Goal: Task Accomplishment & Management: Manage account settings

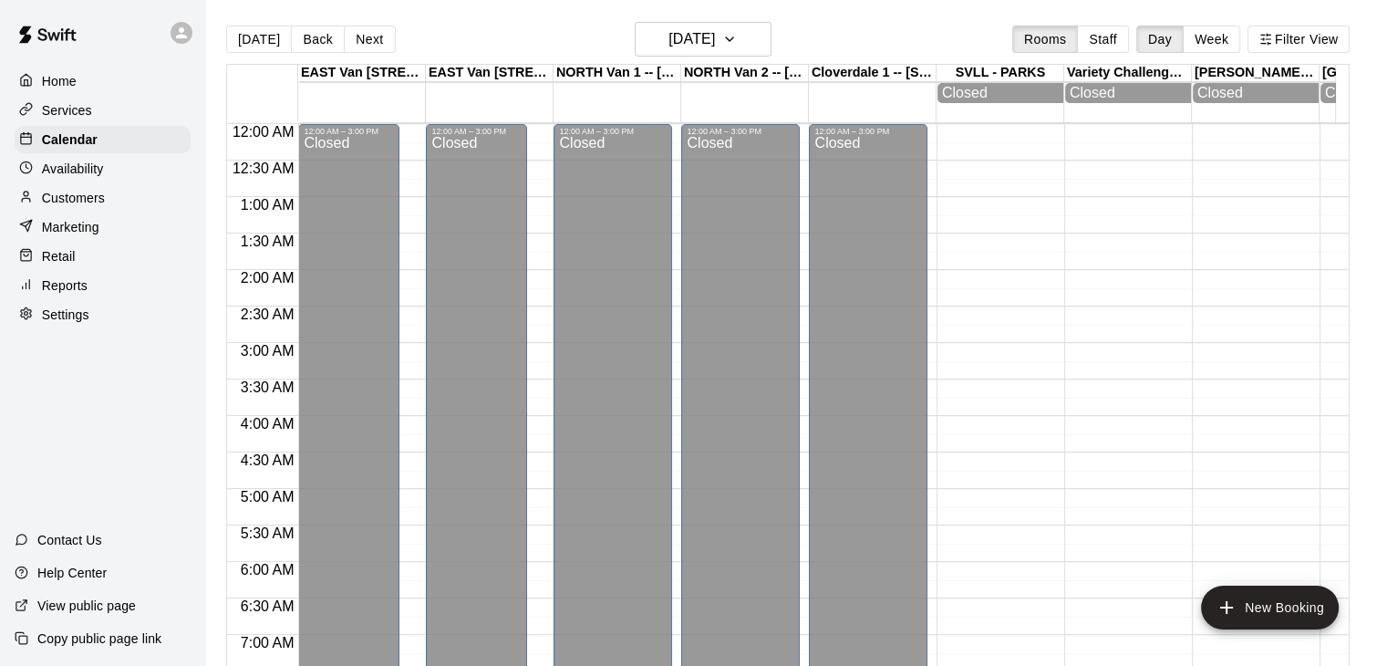
scroll to position [555, 0]
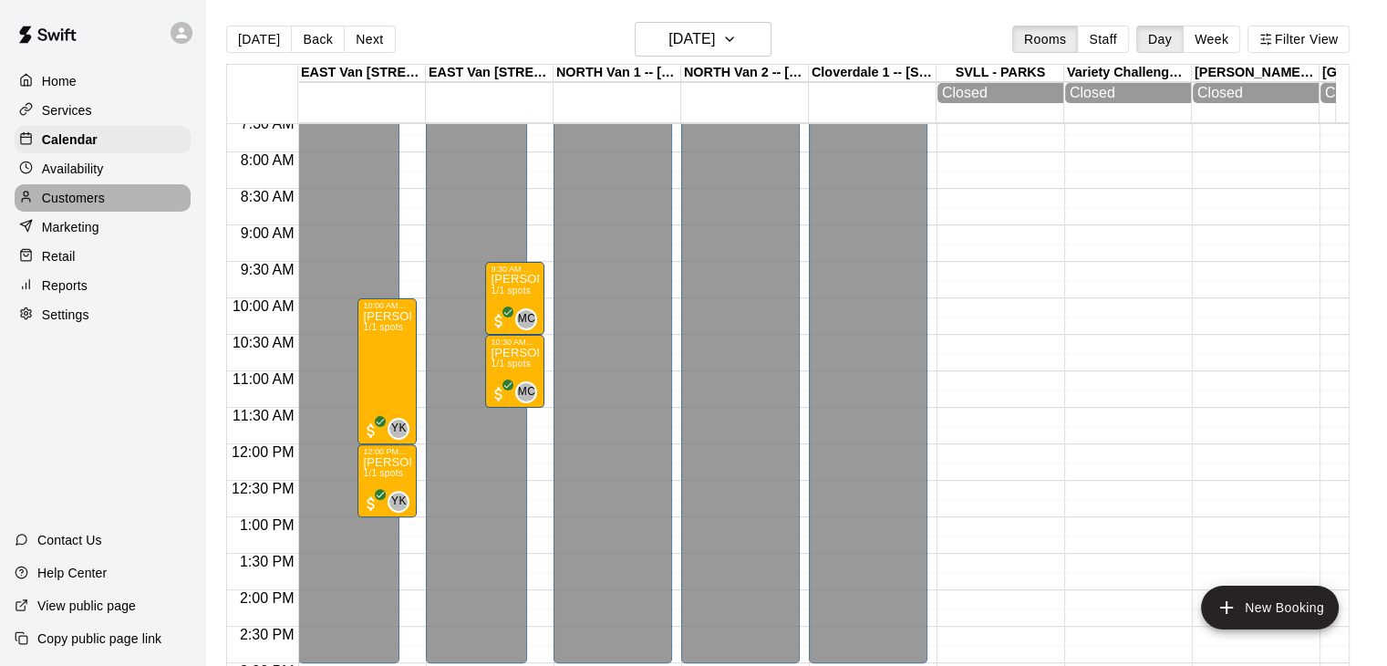
click at [102, 205] on p "Customers" at bounding box center [73, 198] width 63 height 18
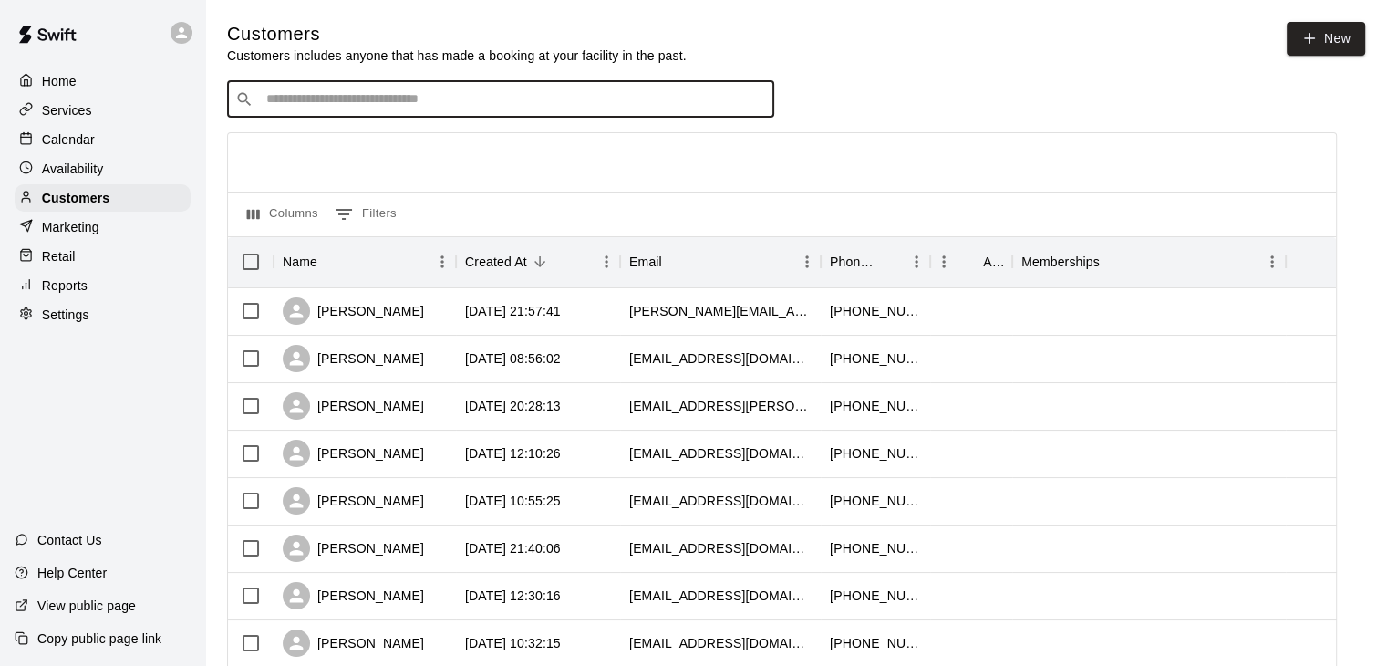
click at [390, 105] on input "Search customers by name or email" at bounding box center [513, 99] width 505 height 18
type input "***"
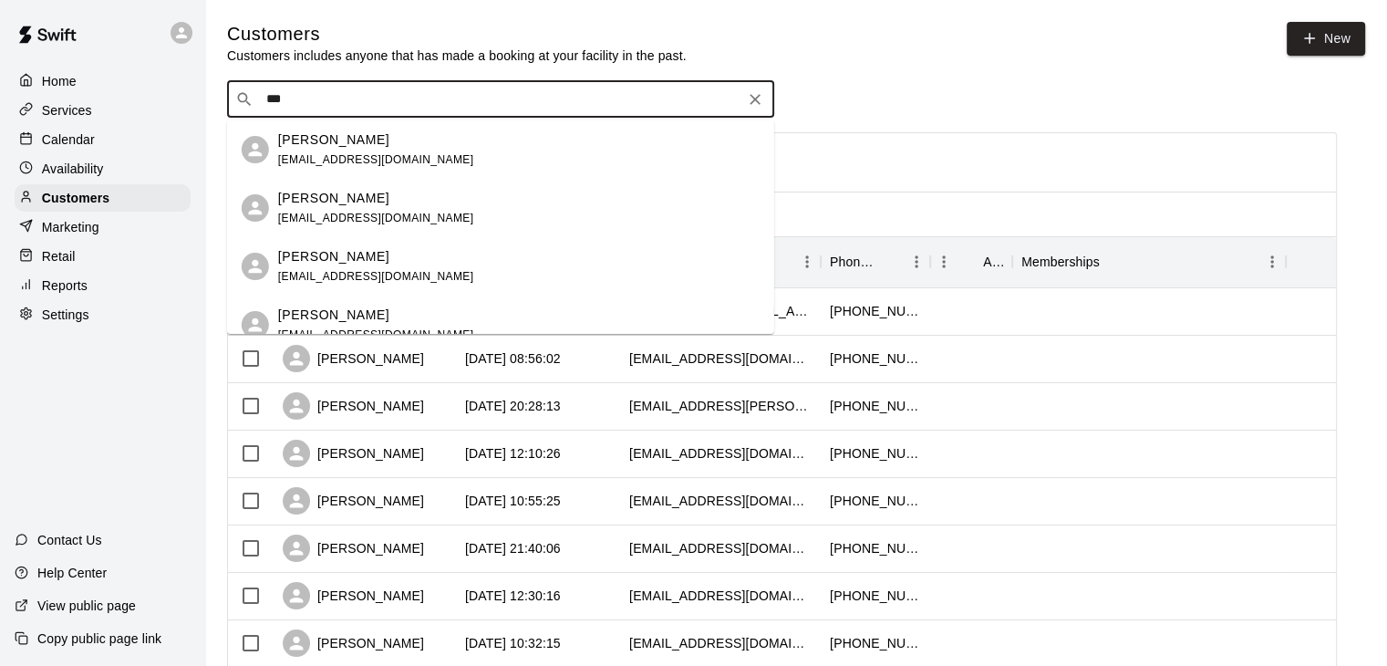
click at [388, 151] on div "[PERSON_NAME] Jivraj [EMAIL_ADDRESS][PERSON_NAME][DOMAIN_NAME]" at bounding box center [376, 149] width 196 height 39
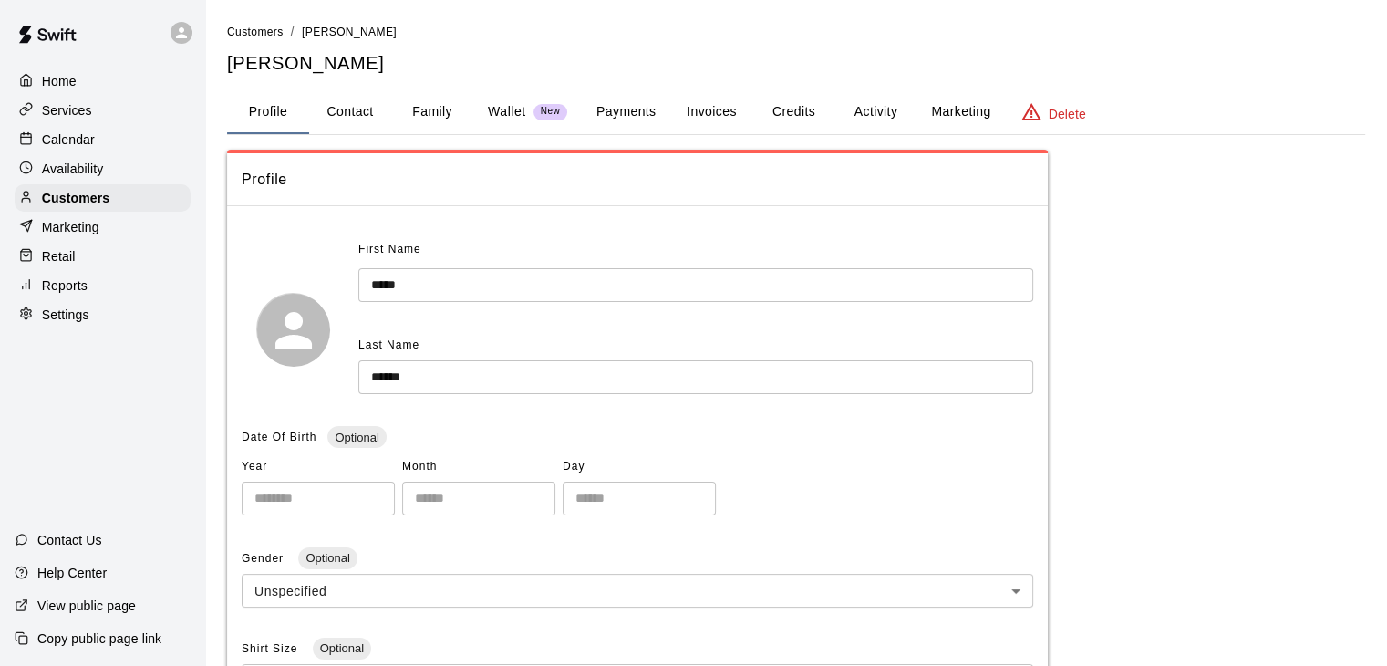
click at [428, 112] on button "Family" at bounding box center [432, 112] width 82 height 44
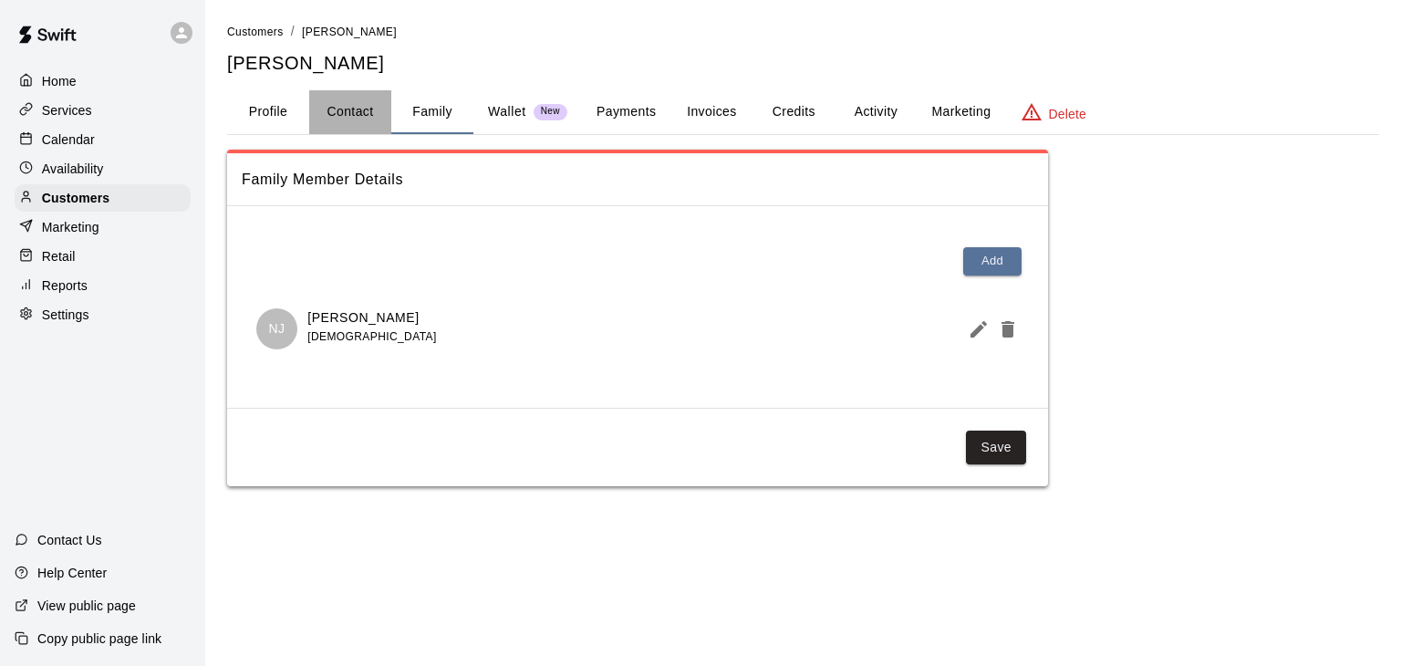
click at [354, 111] on button "Contact" at bounding box center [350, 112] width 82 height 44
select select "**"
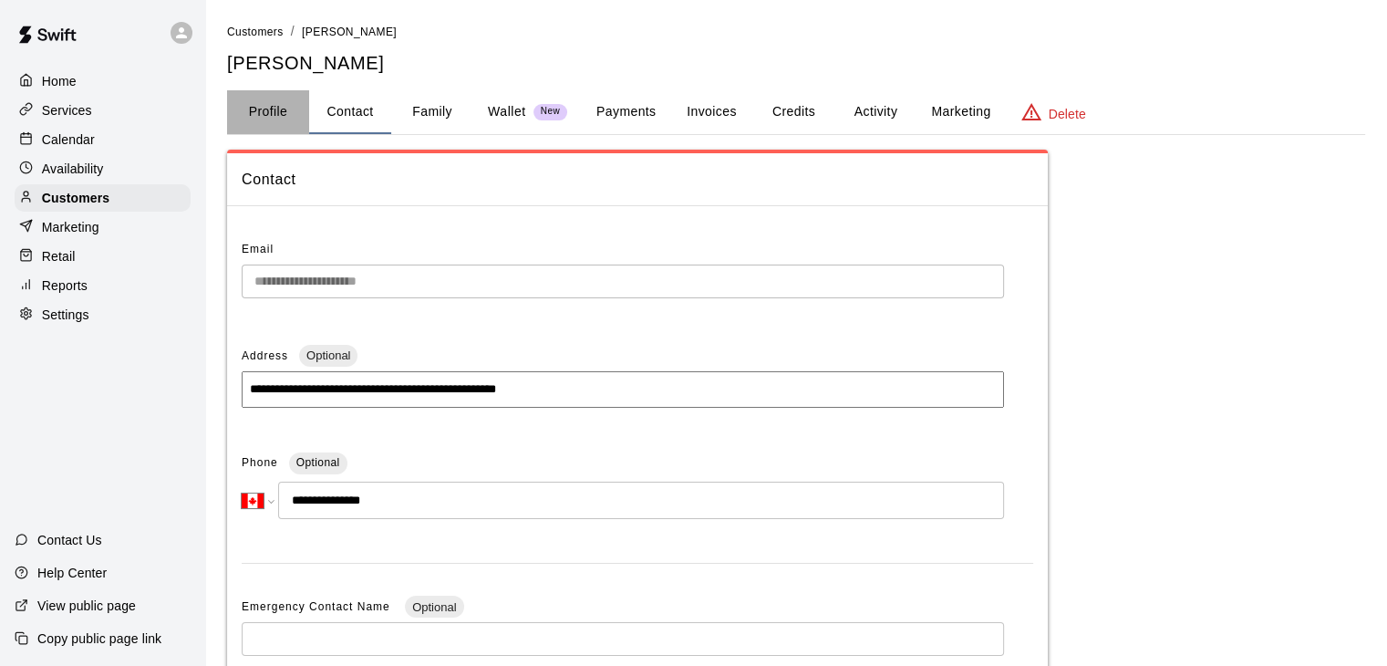
click at [265, 106] on button "Profile" at bounding box center [268, 112] width 82 height 44
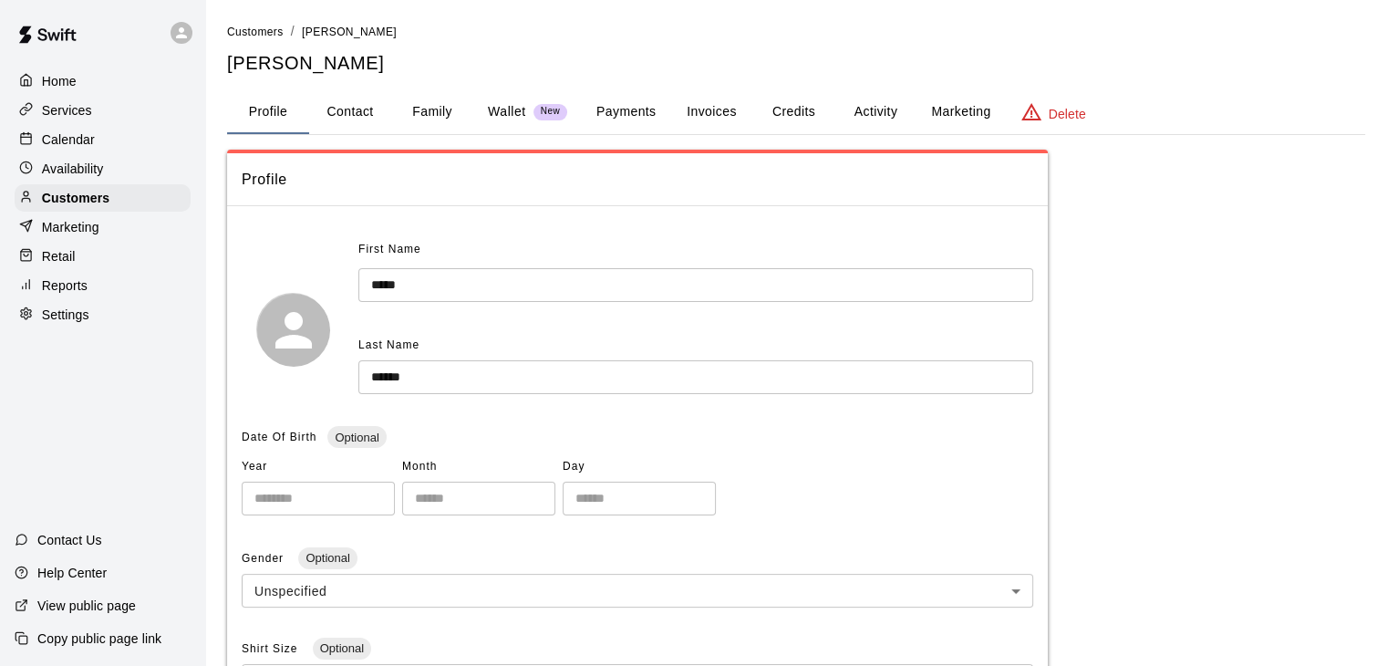
click at [443, 114] on button "Family" at bounding box center [432, 112] width 82 height 44
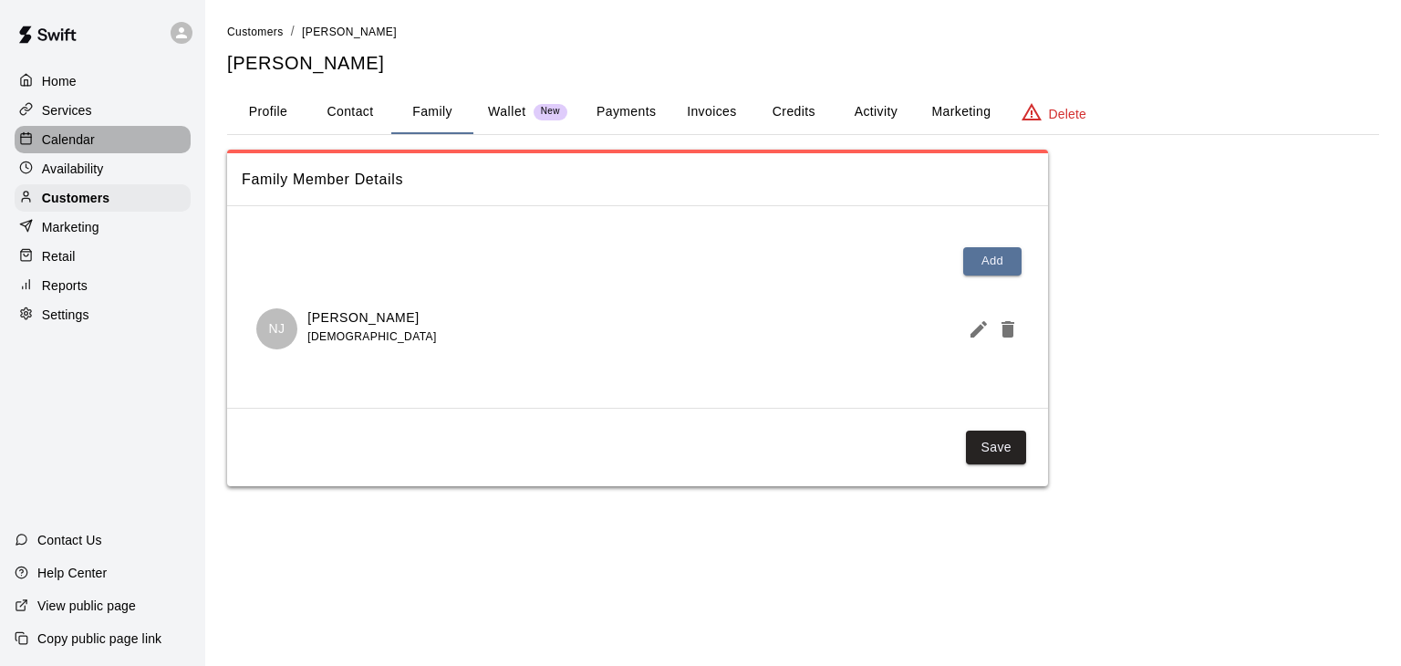
click at [95, 139] on div "Calendar" at bounding box center [103, 139] width 176 height 27
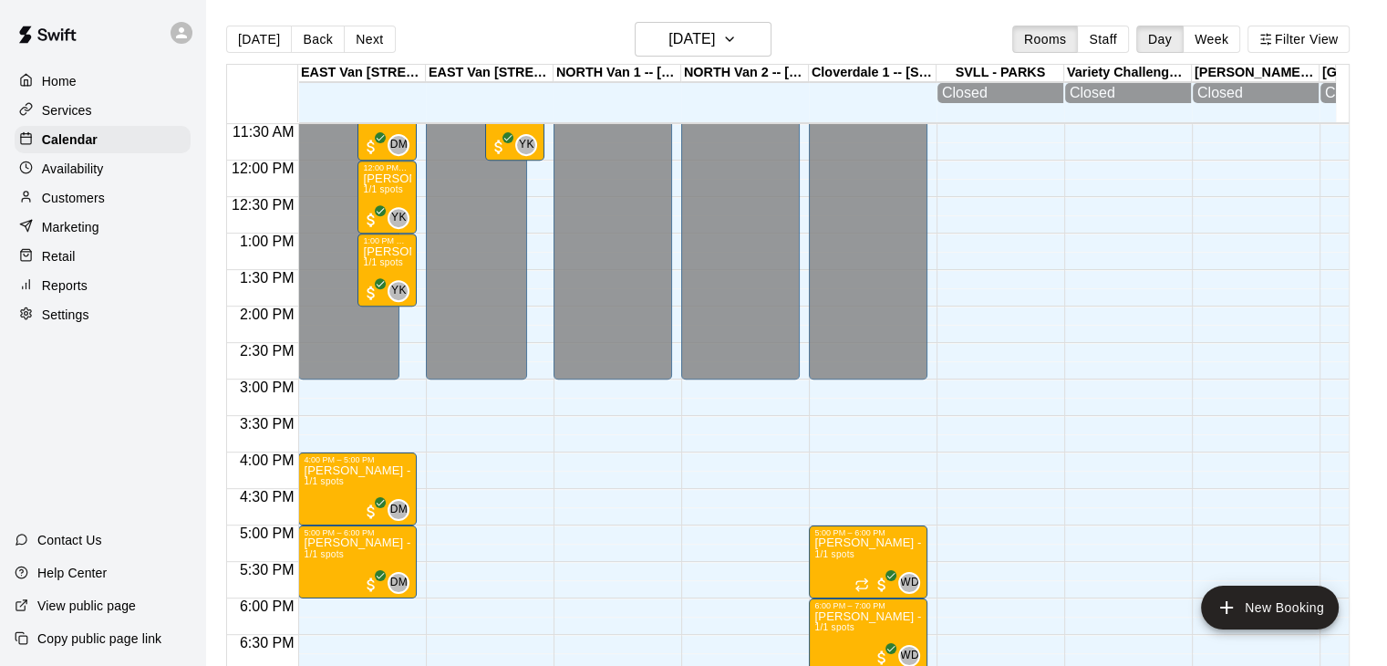
scroll to position [773, 0]
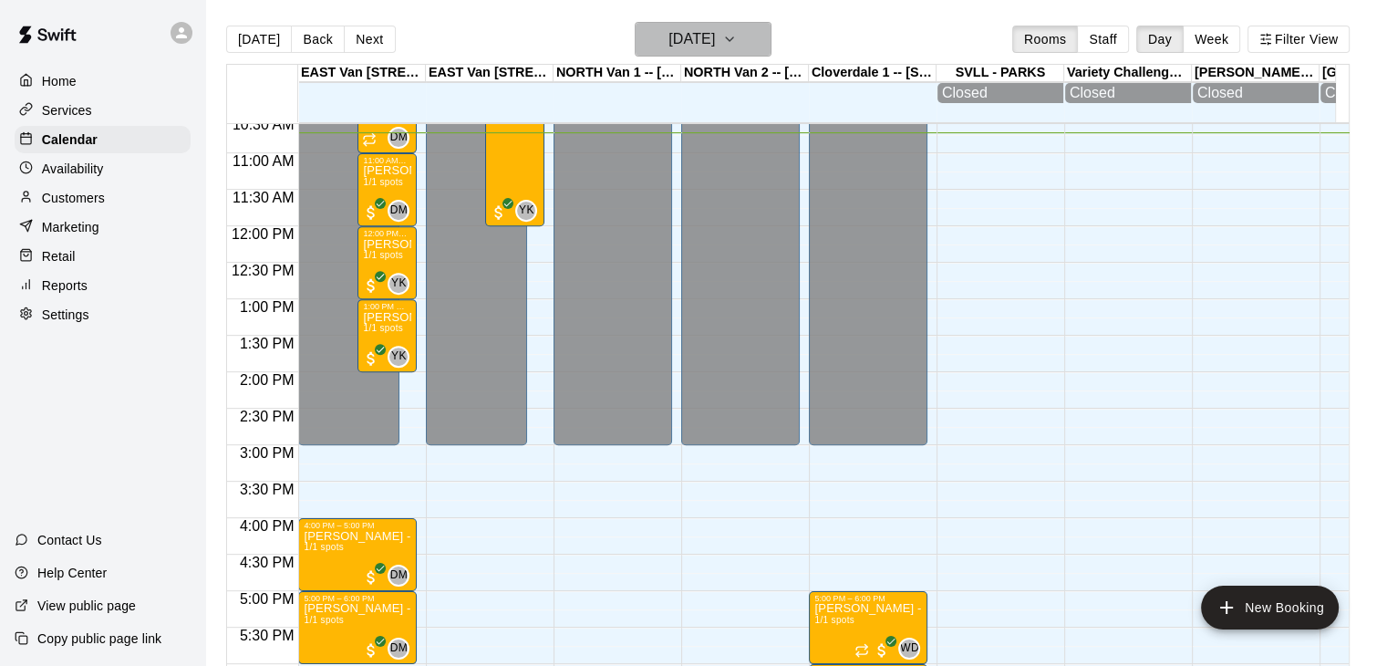
click at [771, 38] on button "[DATE]" at bounding box center [703, 39] width 137 height 35
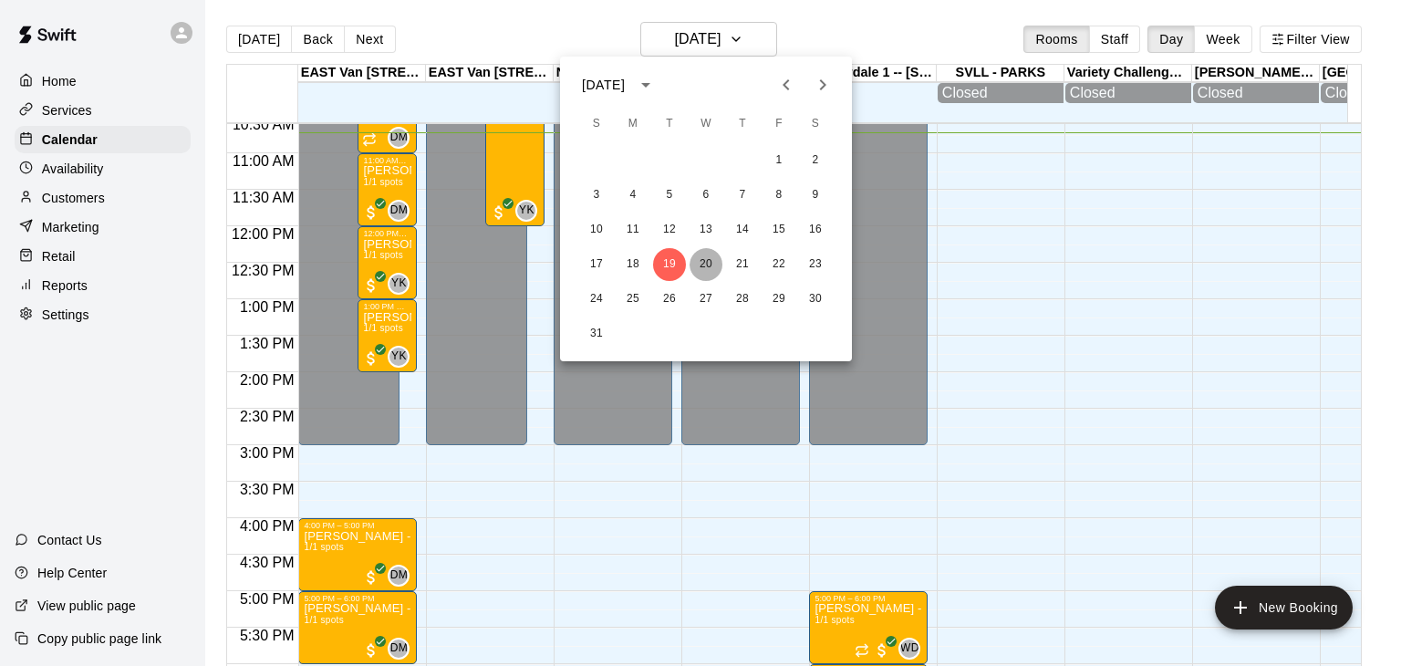
click at [707, 259] on button "20" at bounding box center [705, 264] width 33 height 33
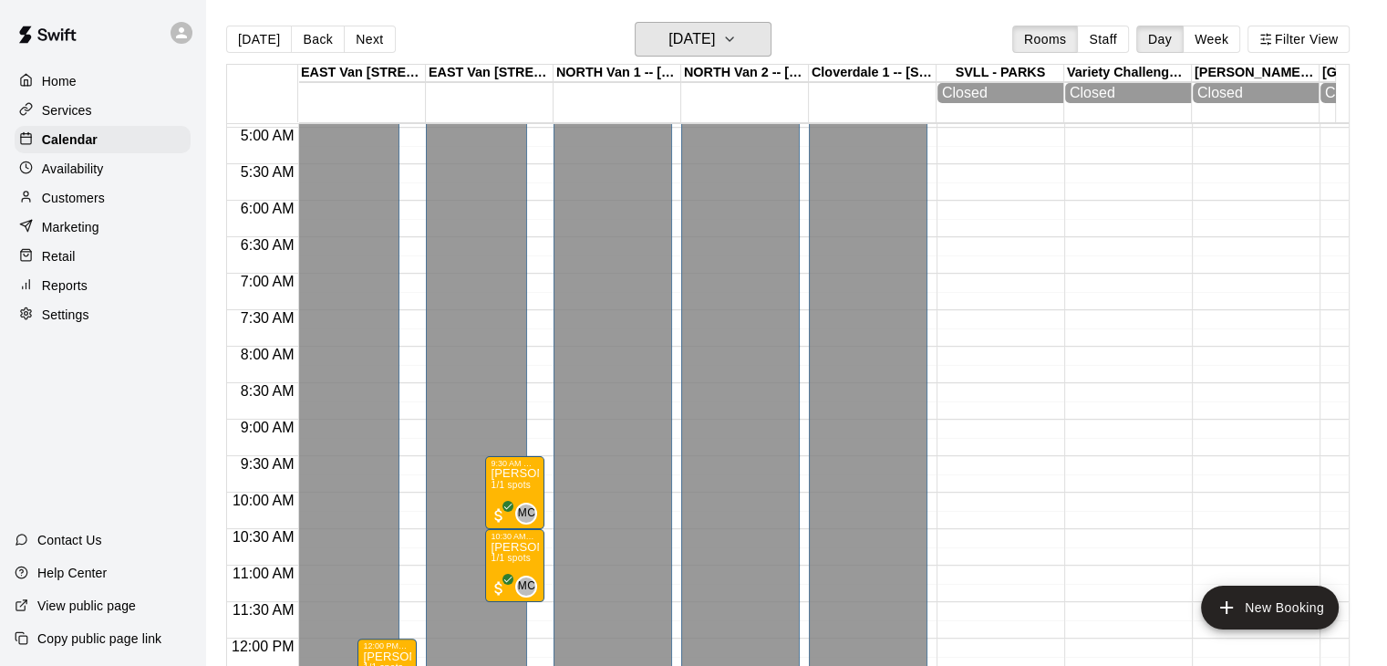
scroll to position [341, 0]
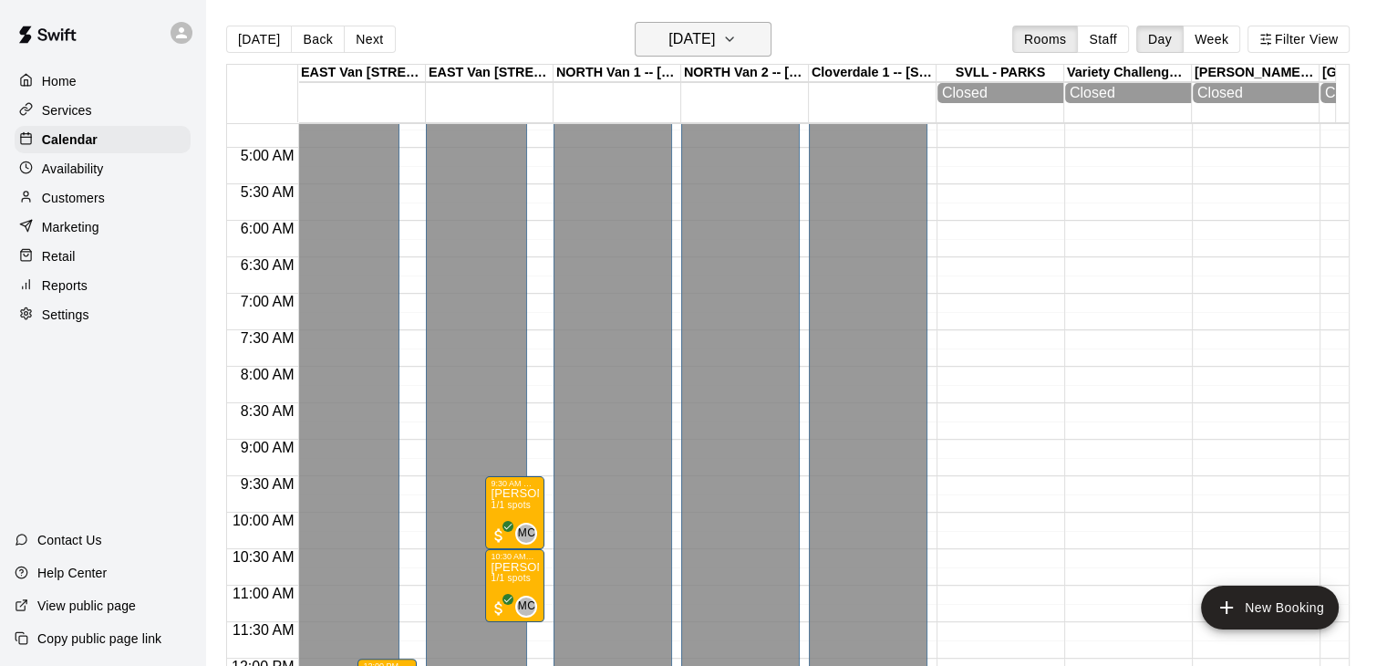
click at [737, 36] on icon "button" at bounding box center [729, 39] width 15 height 22
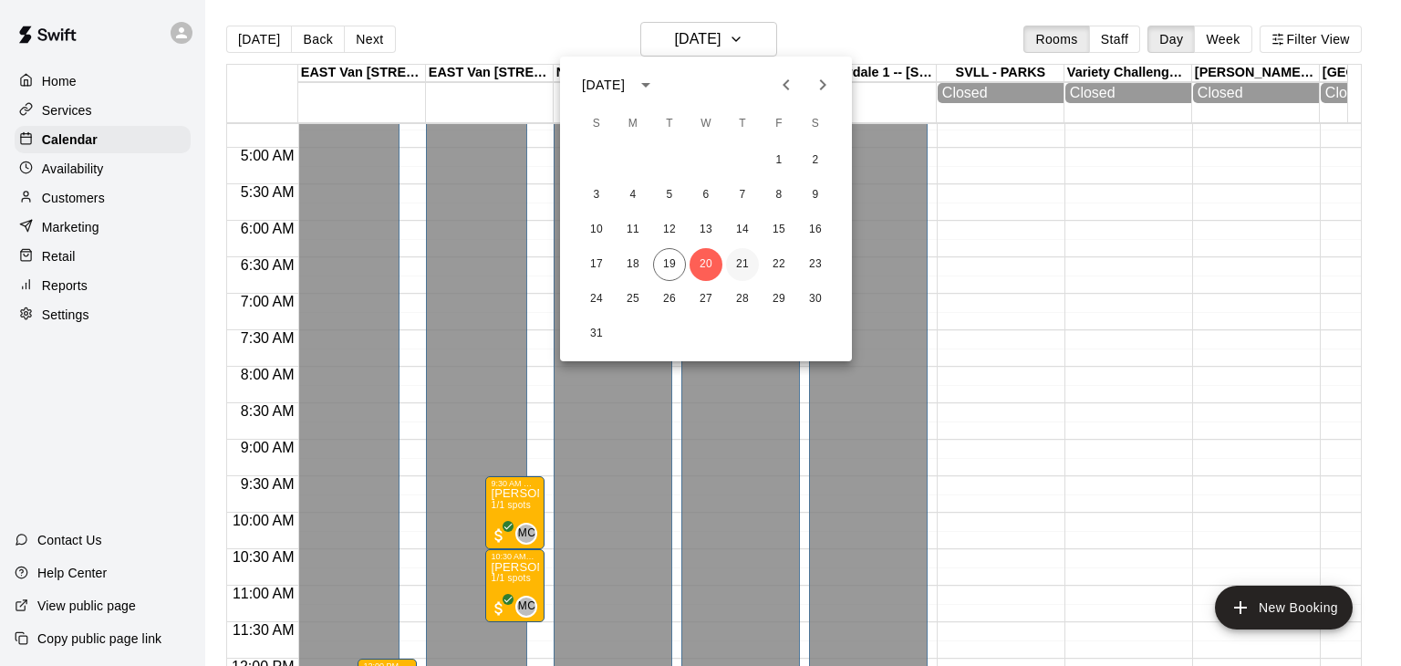
click at [737, 265] on button "21" at bounding box center [742, 264] width 33 height 33
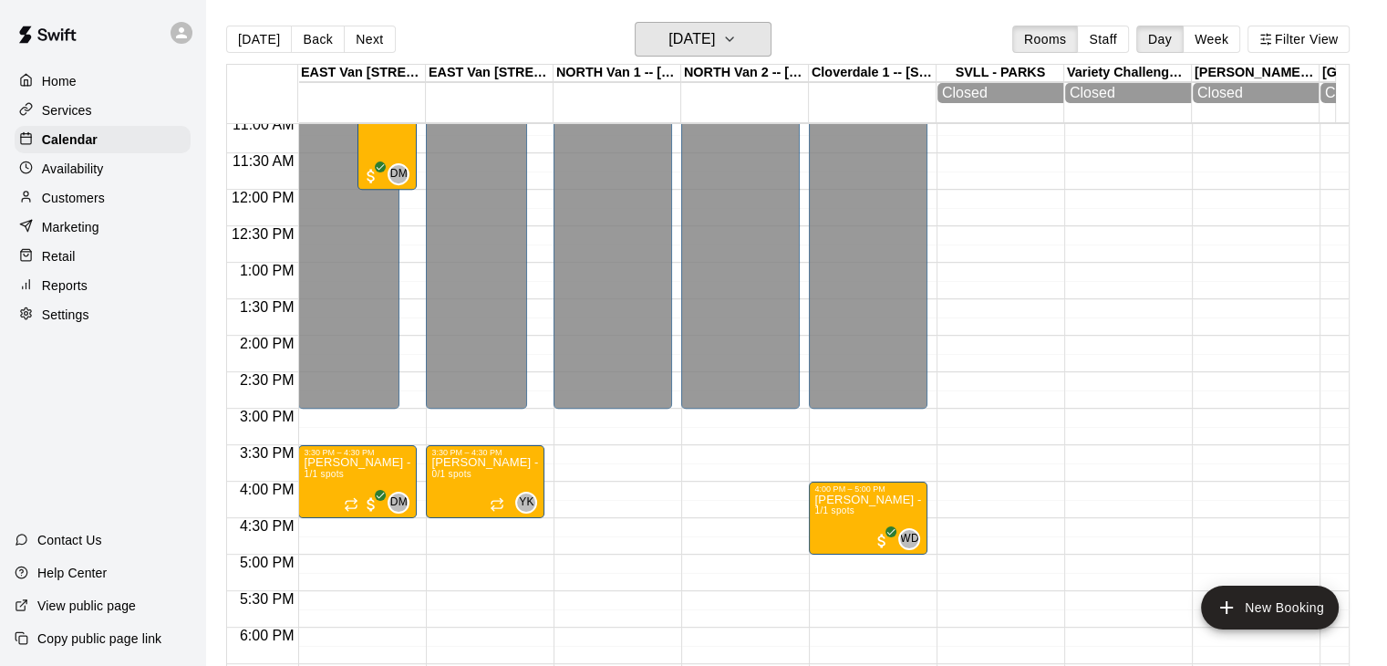
scroll to position [828, 0]
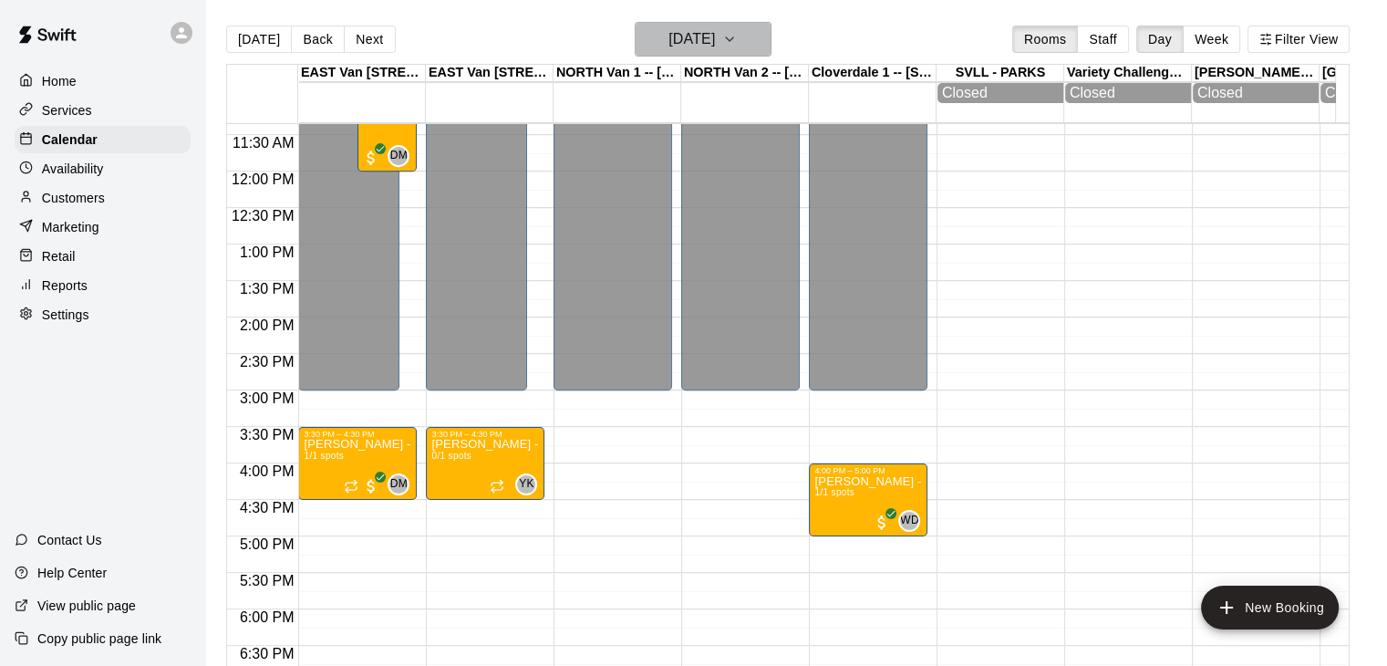
click at [737, 36] on icon "button" at bounding box center [729, 39] width 15 height 22
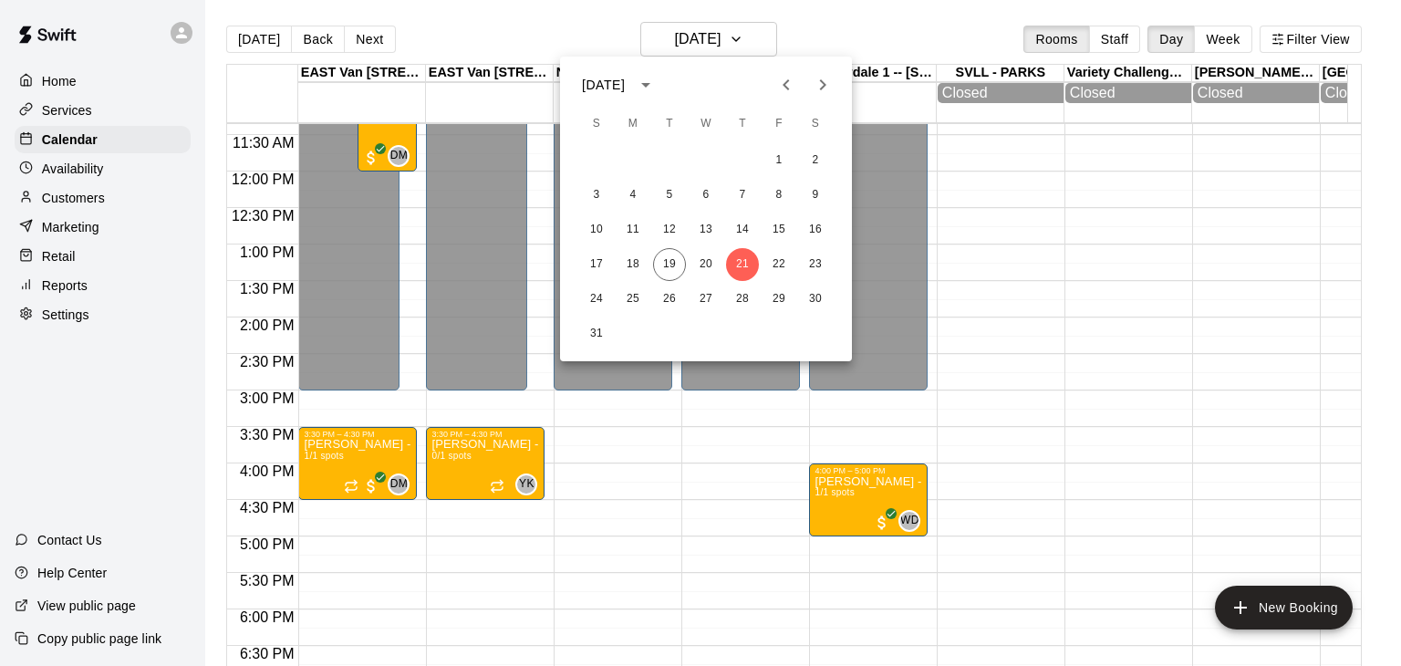
click at [827, 86] on icon "Next month" at bounding box center [822, 85] width 22 height 22
click at [819, 157] on button "6" at bounding box center [815, 160] width 33 height 33
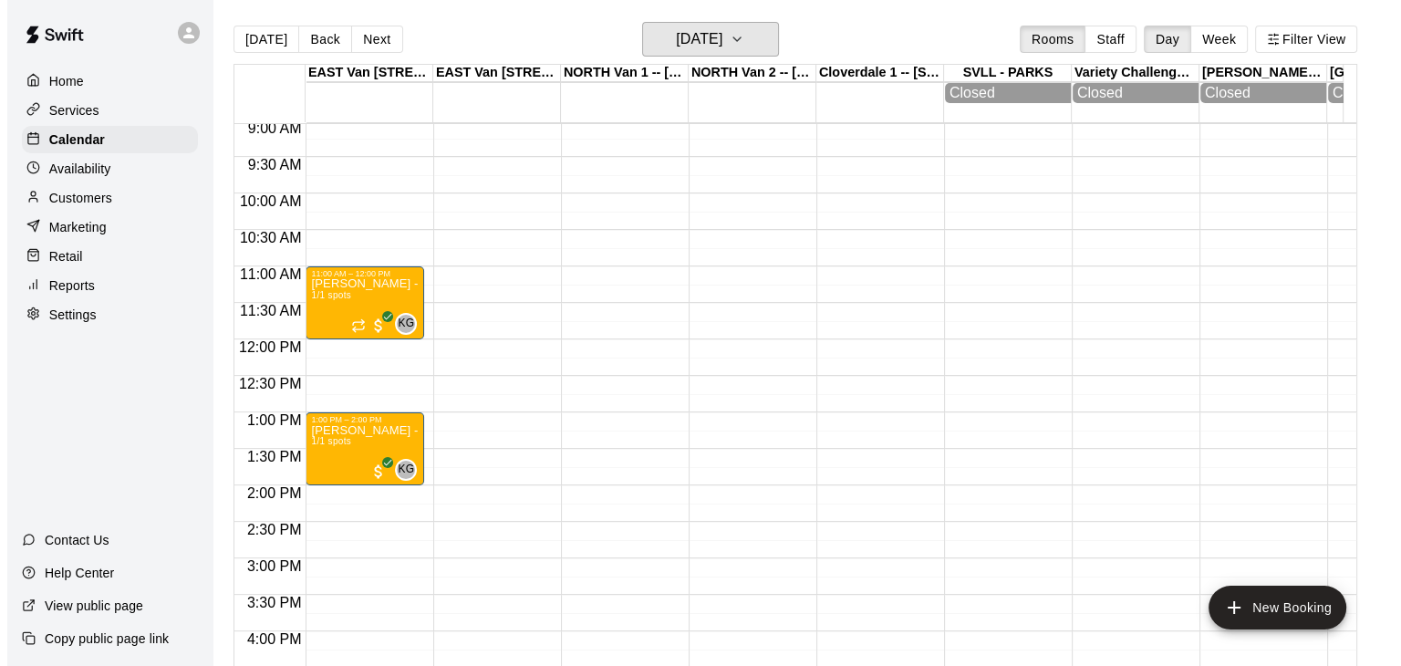
scroll to position [656, 0]
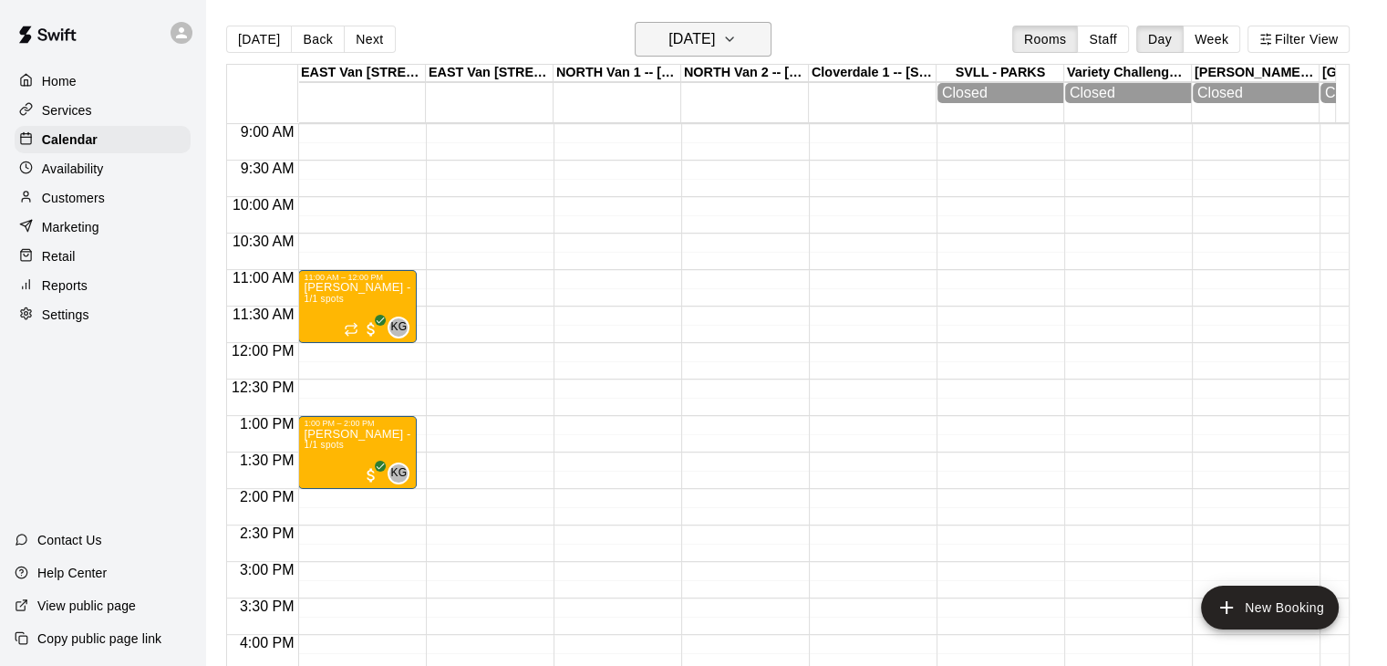
click at [737, 43] on icon "button" at bounding box center [729, 39] width 15 height 22
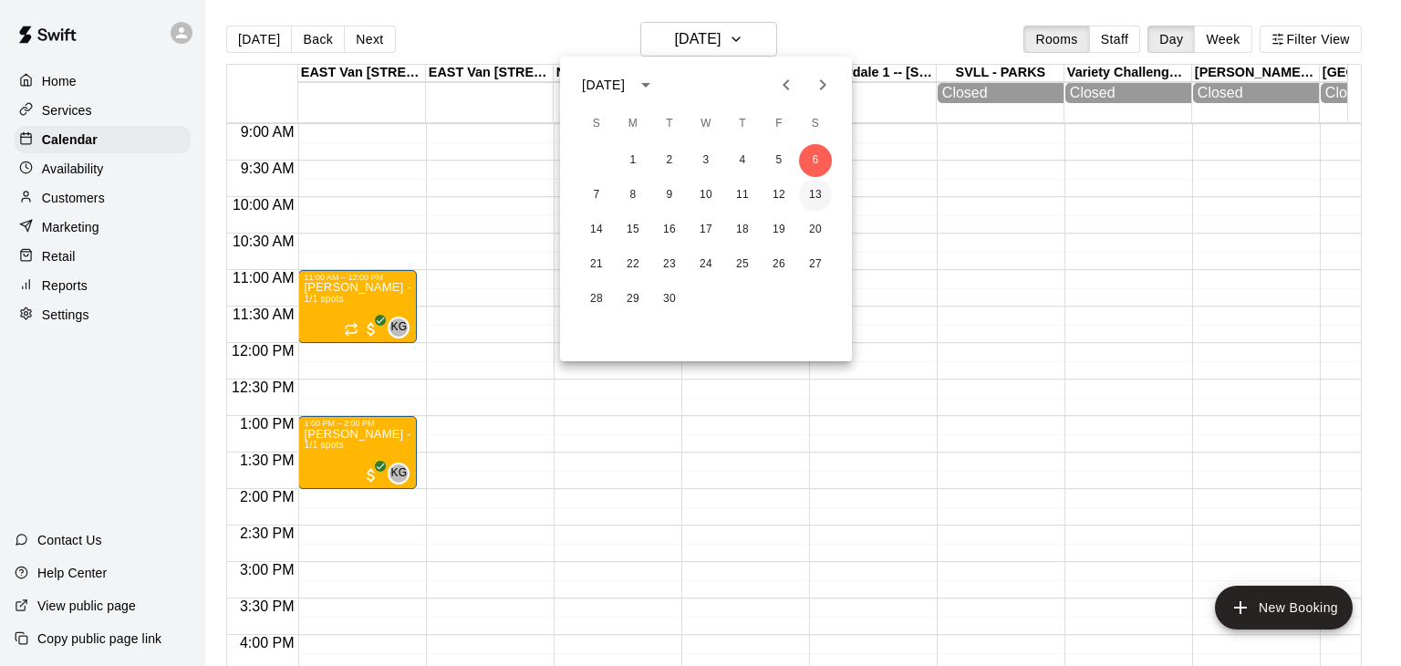
click at [822, 200] on button "13" at bounding box center [815, 195] width 33 height 33
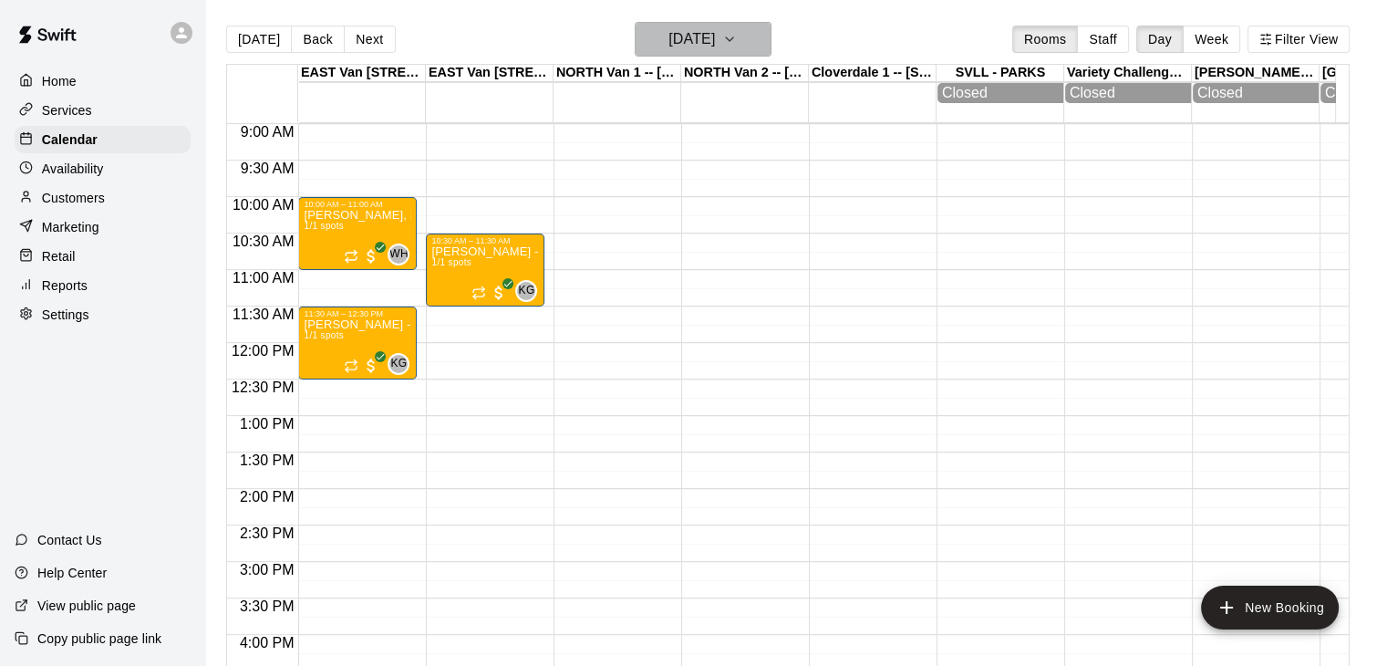
click at [737, 36] on icon "button" at bounding box center [729, 39] width 15 height 22
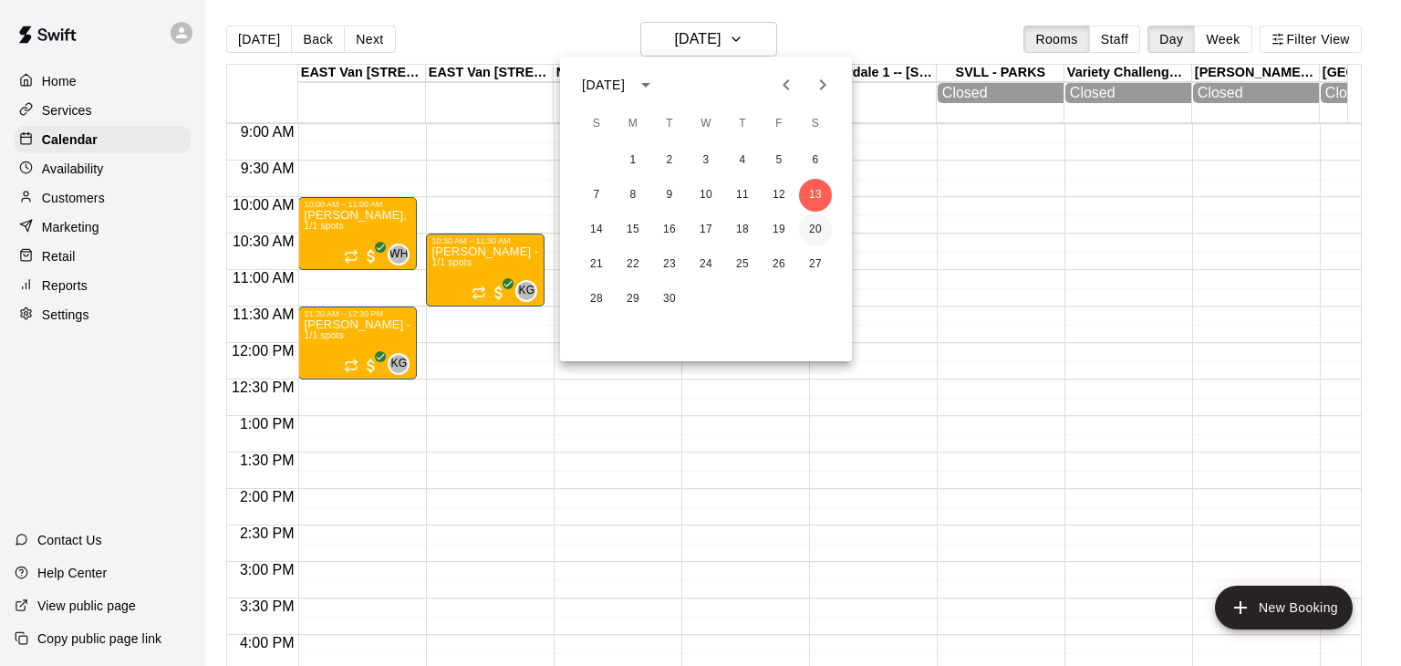
click at [817, 231] on button "20" at bounding box center [815, 229] width 33 height 33
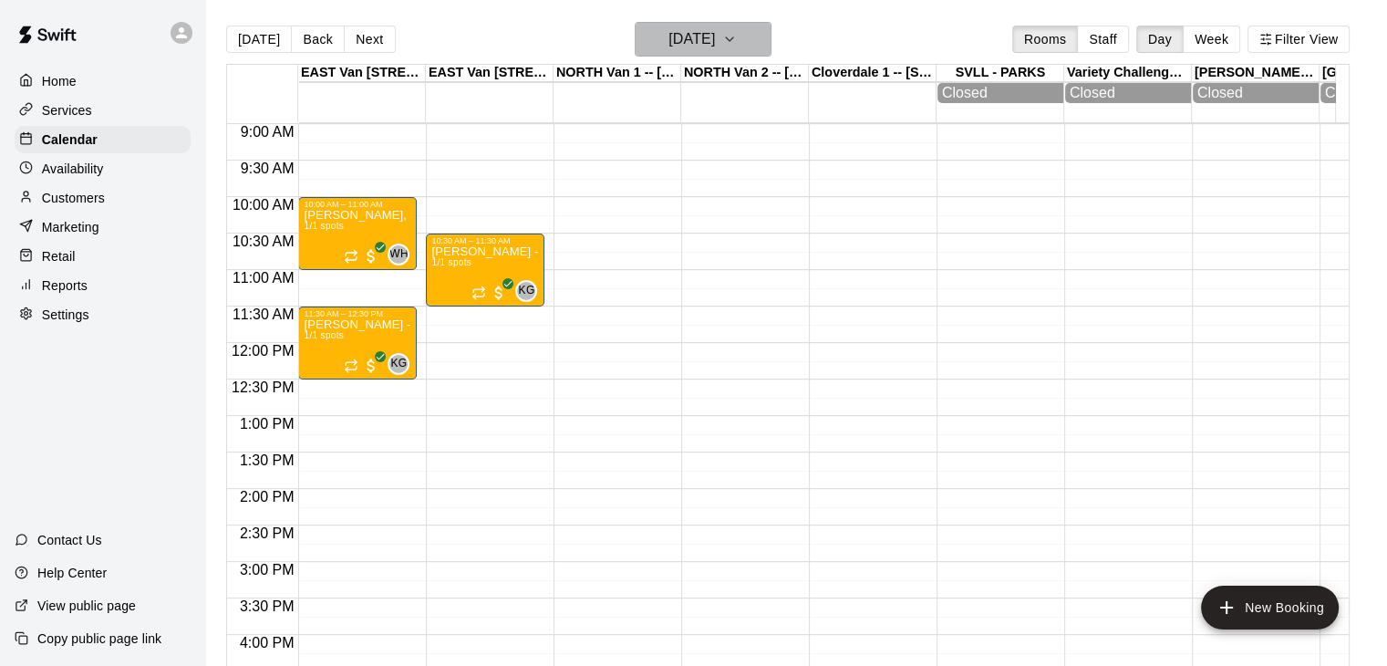
click at [737, 36] on icon "button" at bounding box center [729, 39] width 15 height 22
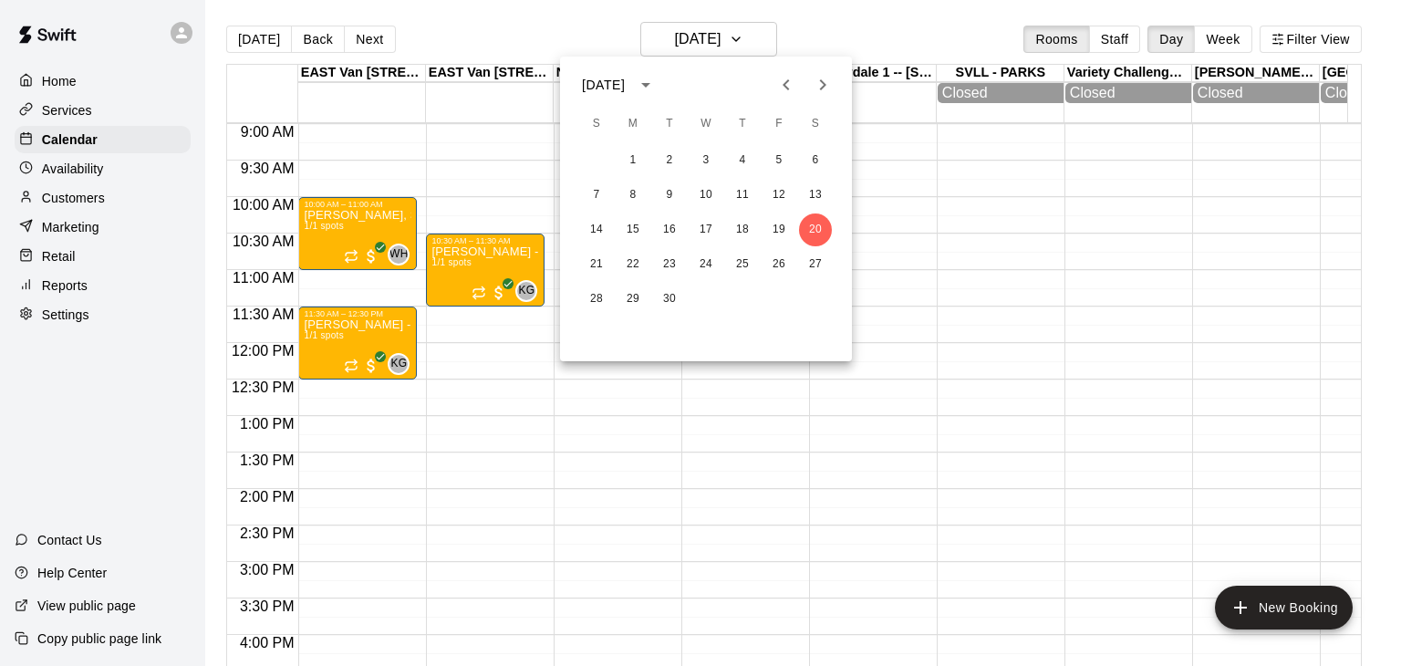
click at [789, 84] on icon "Previous month" at bounding box center [786, 85] width 22 height 22
